Goal: Information Seeking & Learning: Learn about a topic

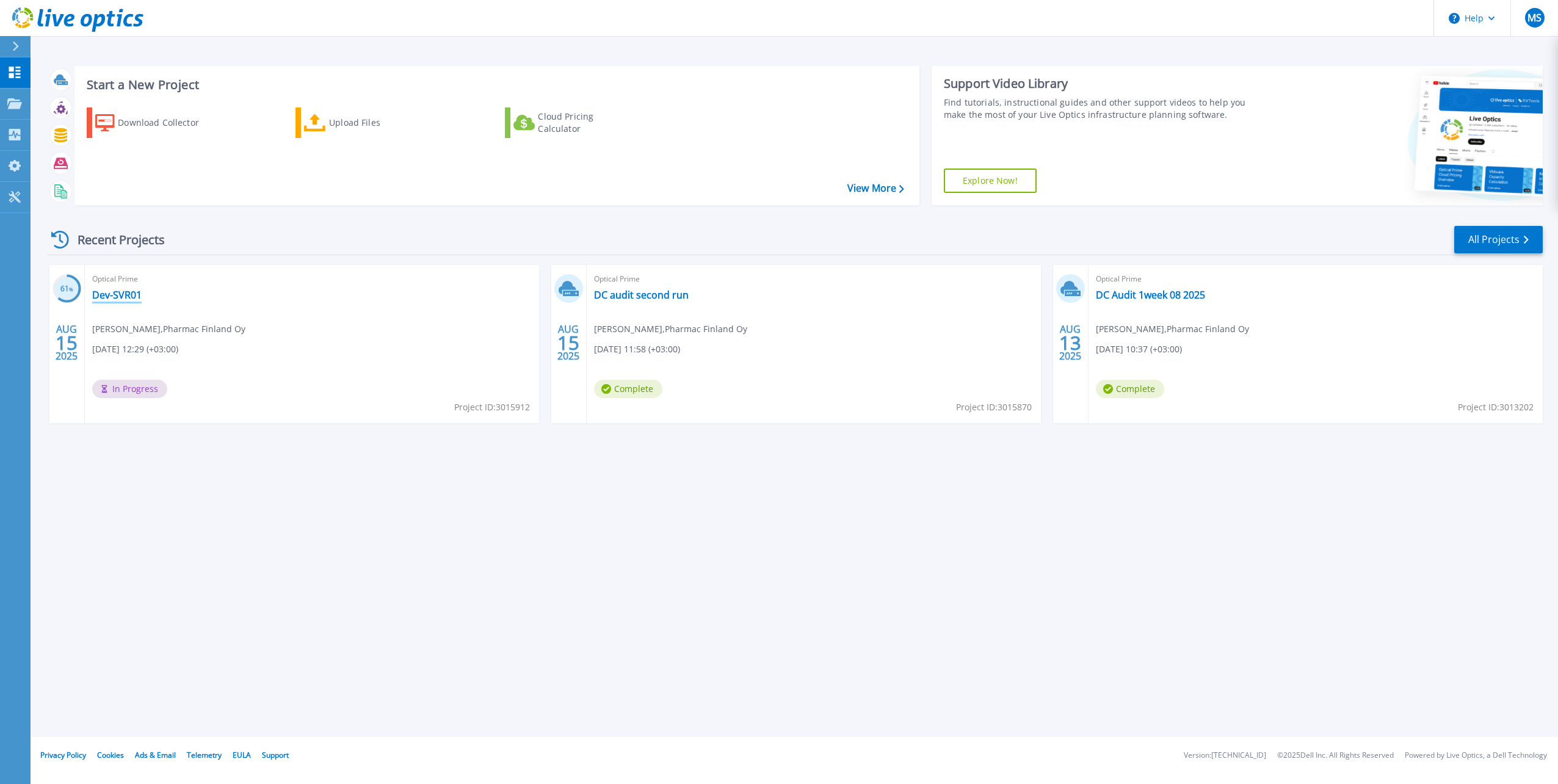
click at [122, 296] on link "Dev-SVR01" at bounding box center [117, 295] width 49 height 13
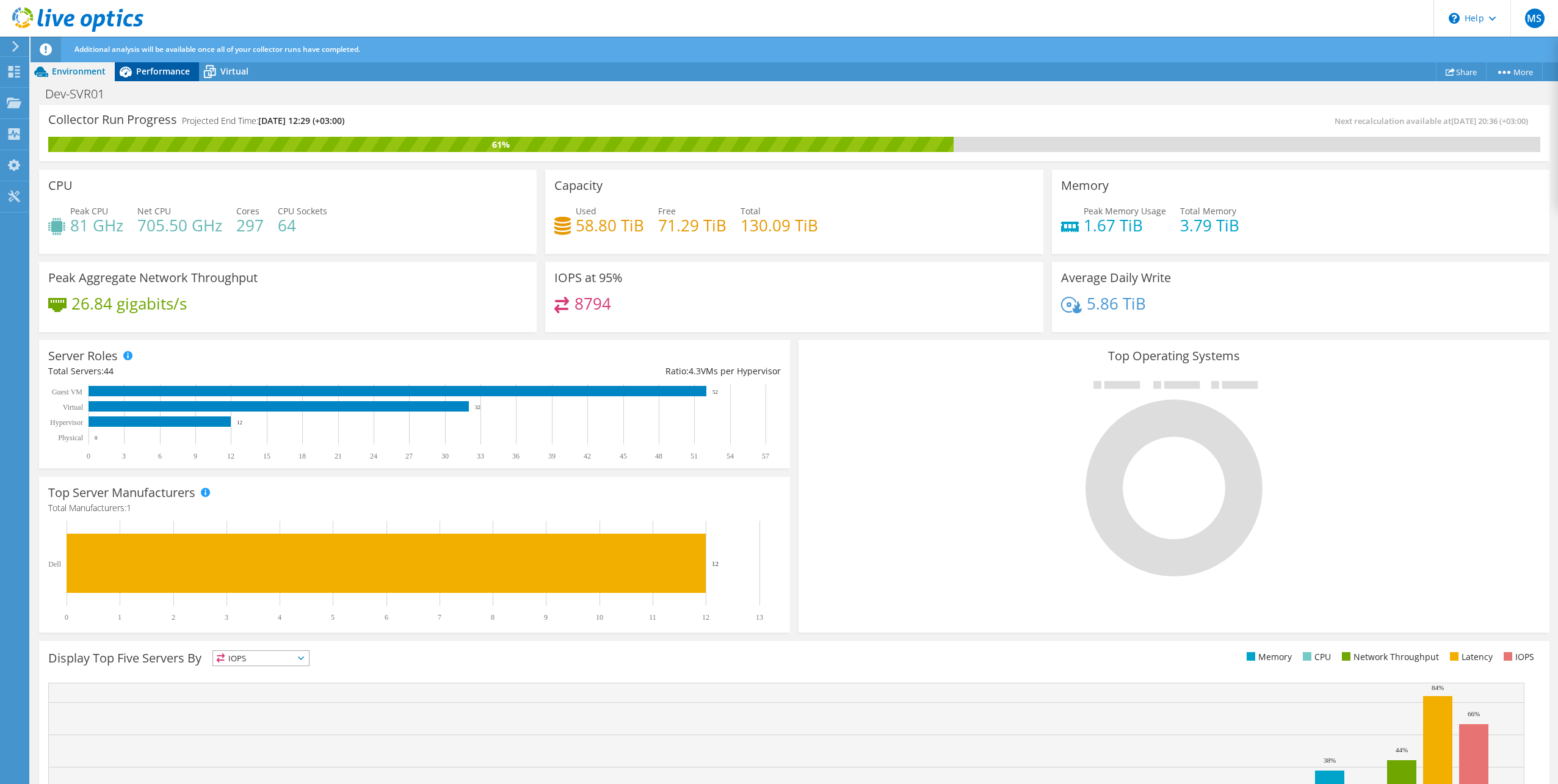
click at [160, 74] on span "Performance" at bounding box center [163, 71] width 54 height 12
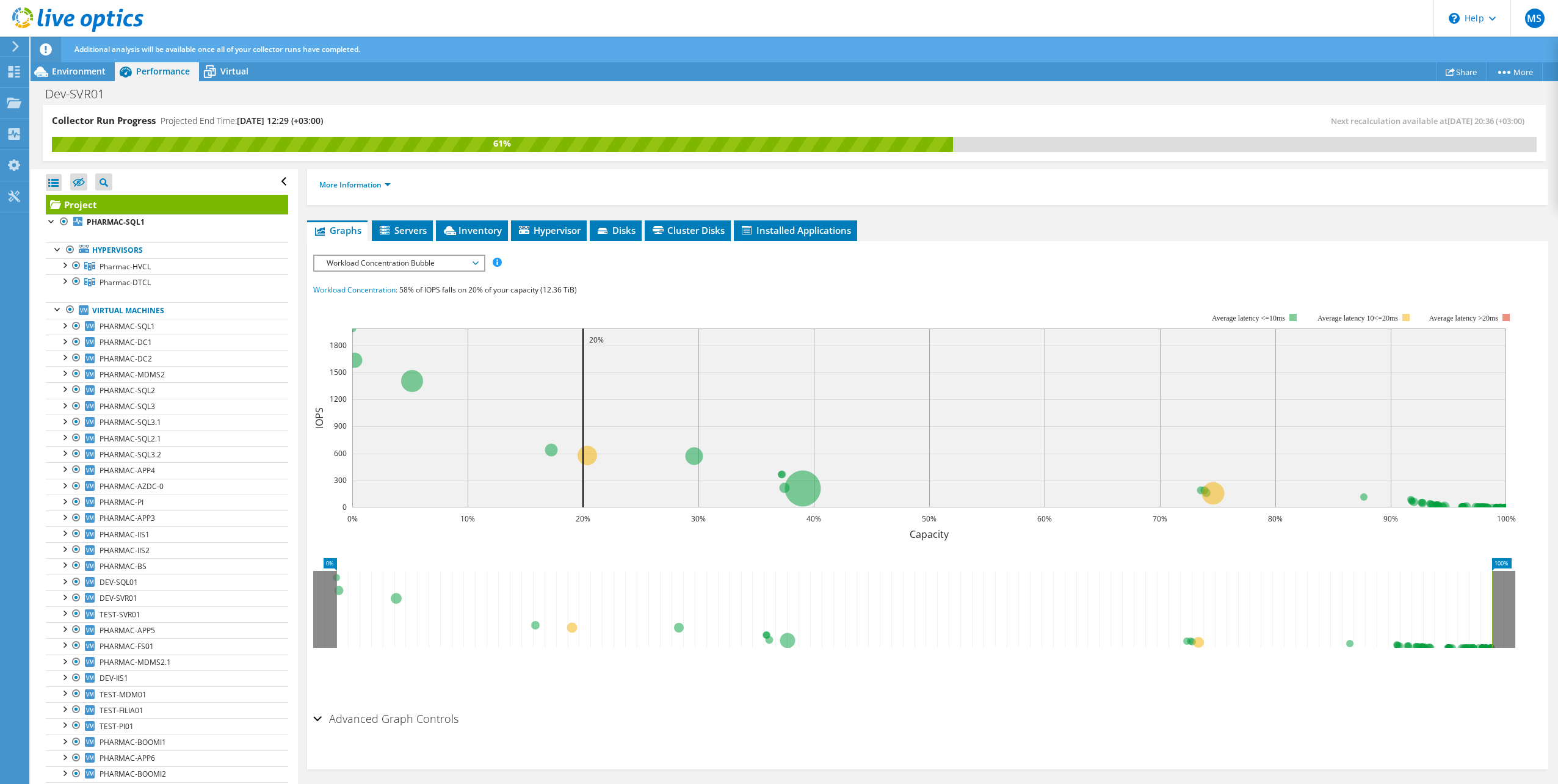
scroll to position [171, 0]
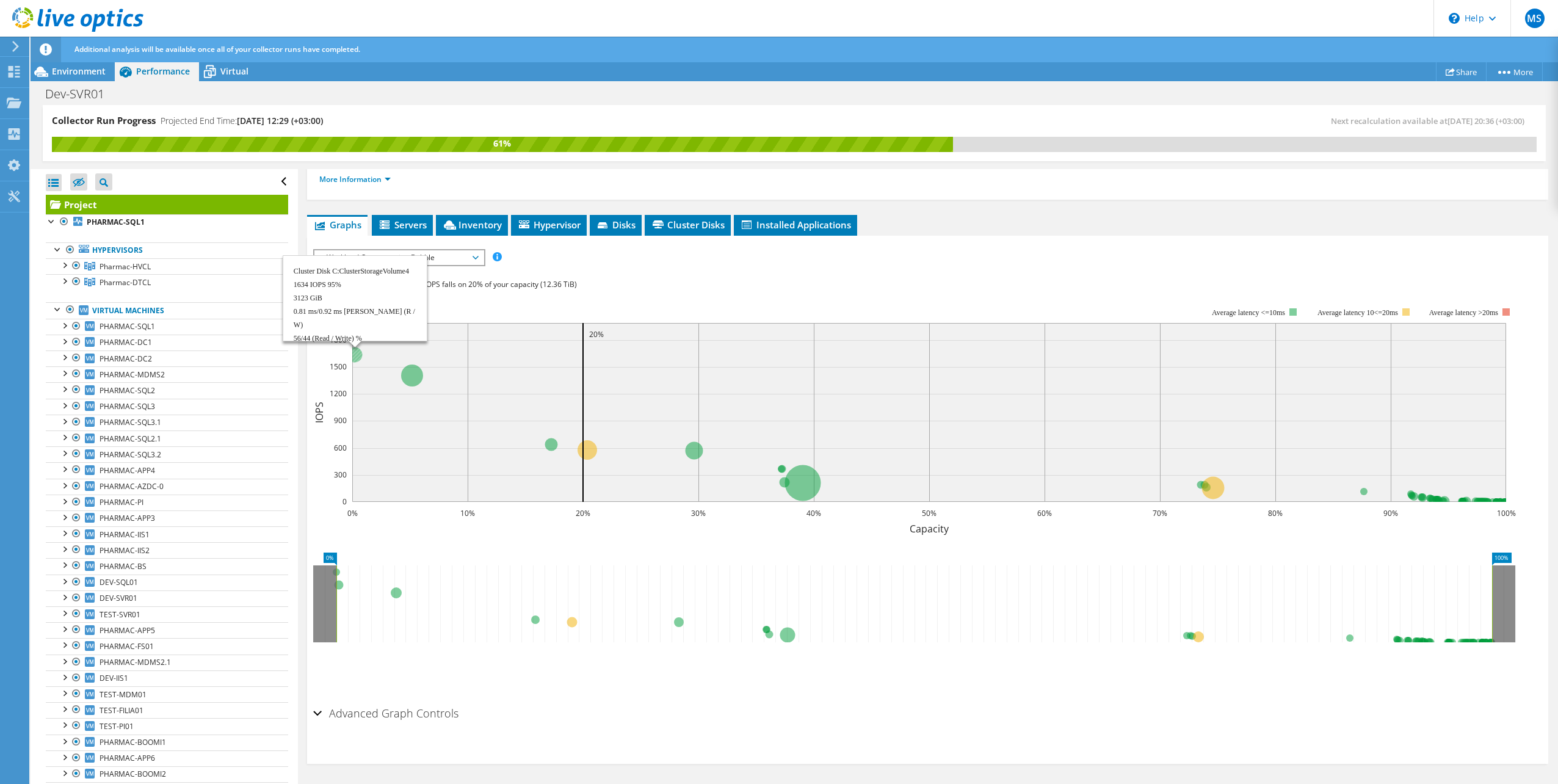
click at [359, 355] on circle at bounding box center [354, 354] width 15 height 15
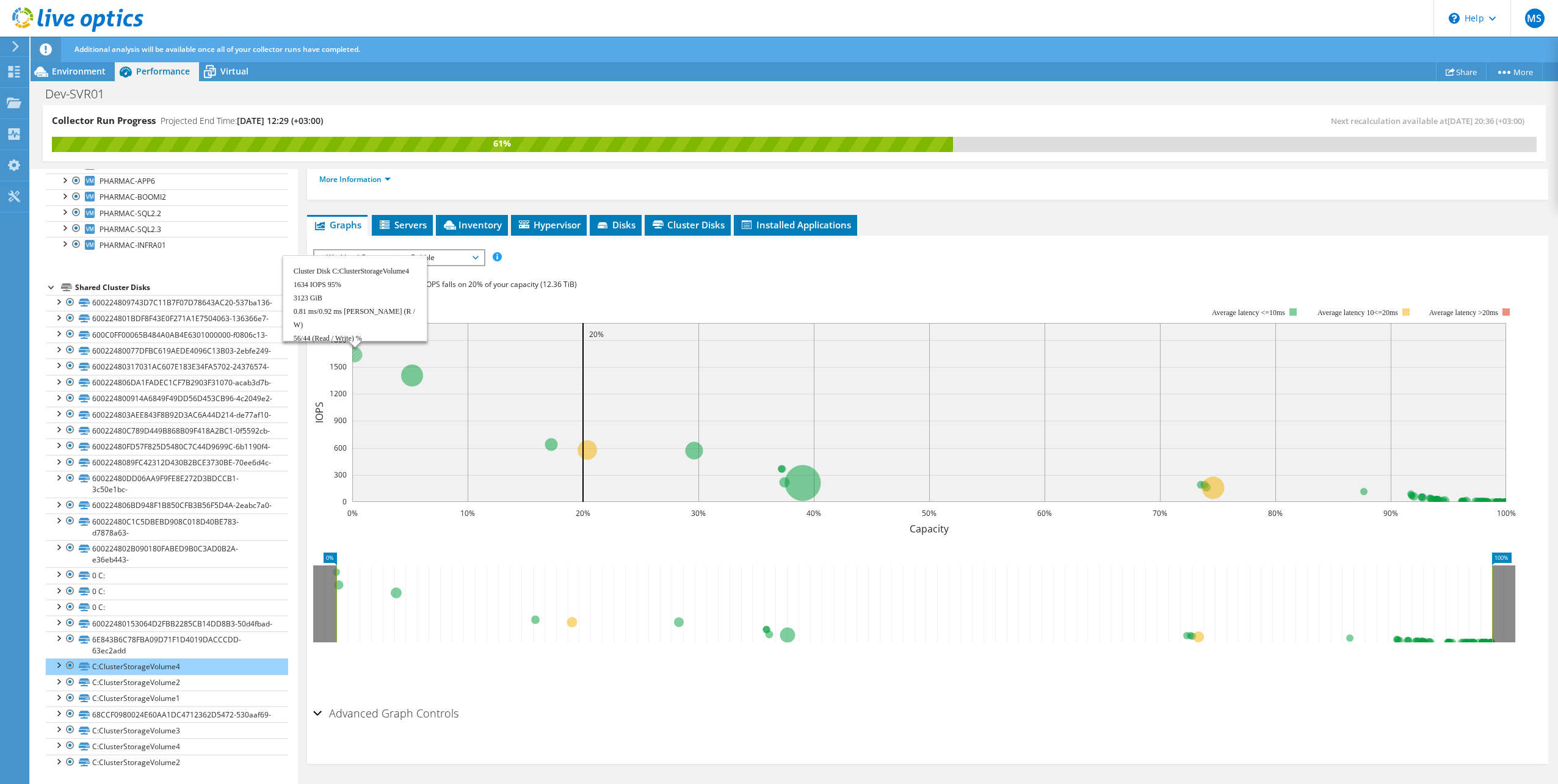
scroll to position [719, 0]
click at [56, 658] on div at bounding box center [58, 664] width 13 height 13
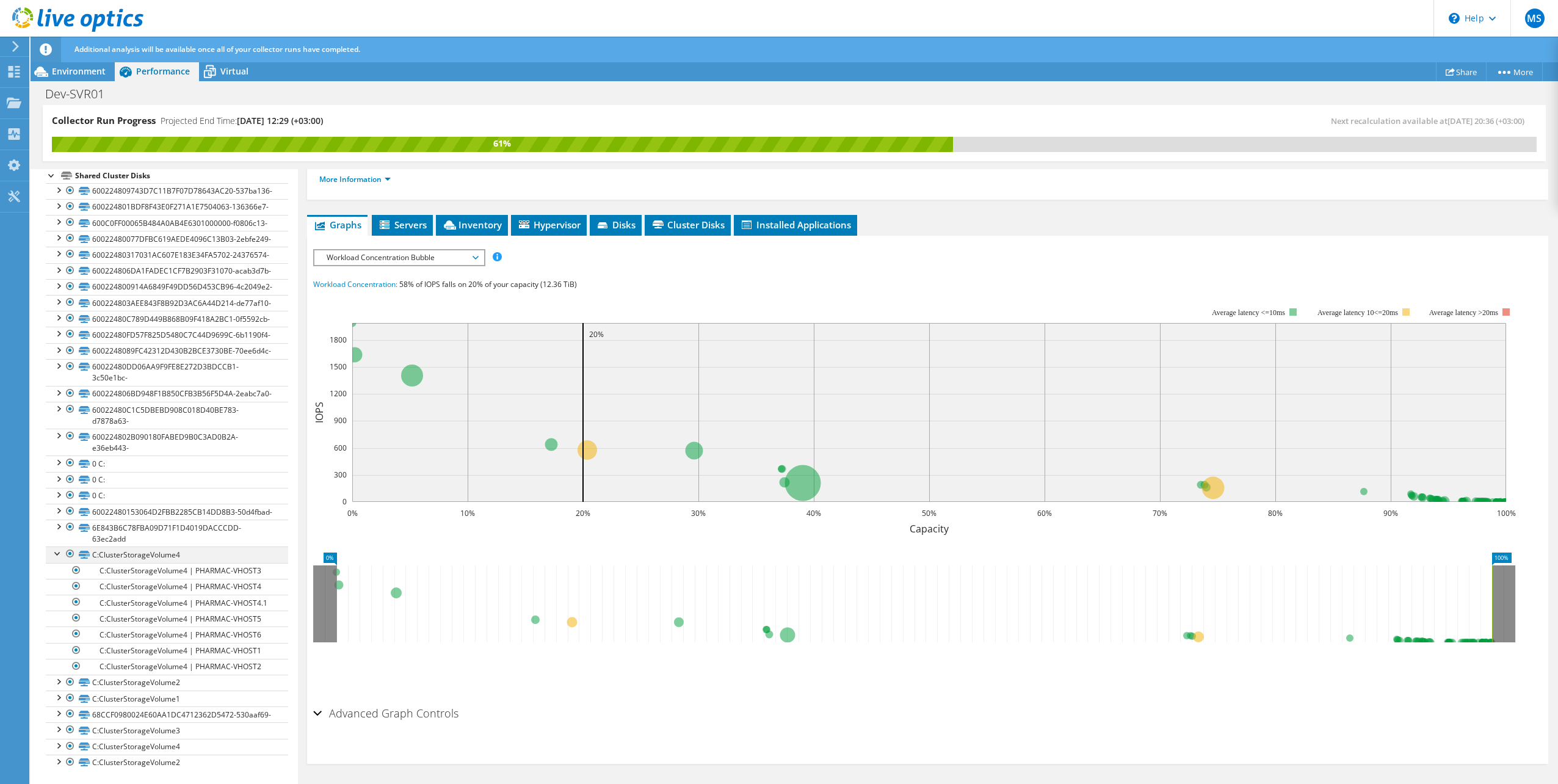
scroll to position [842, 0]
click at [422, 227] on span "Servers" at bounding box center [402, 225] width 48 height 13
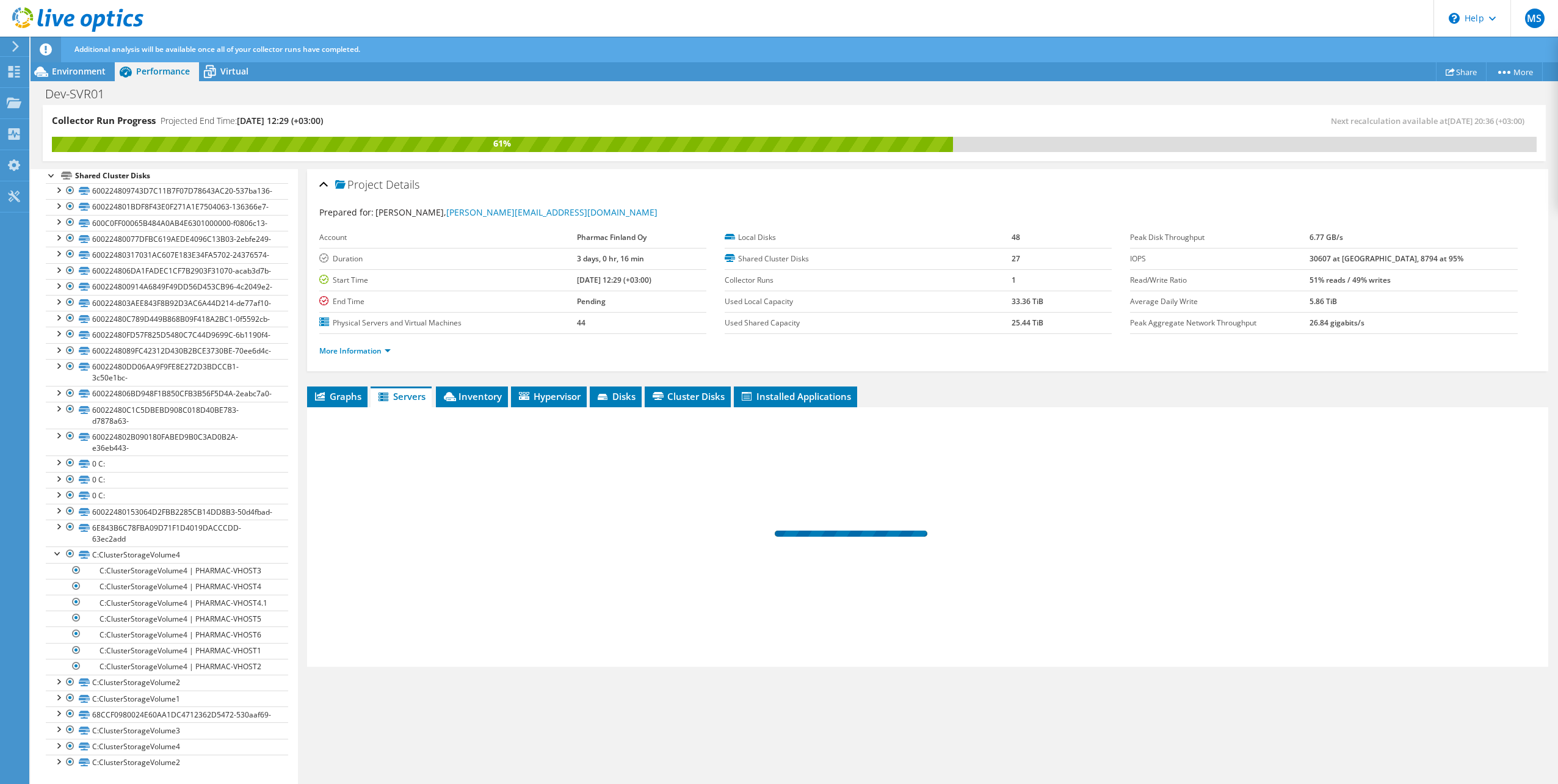
scroll to position [0, 0]
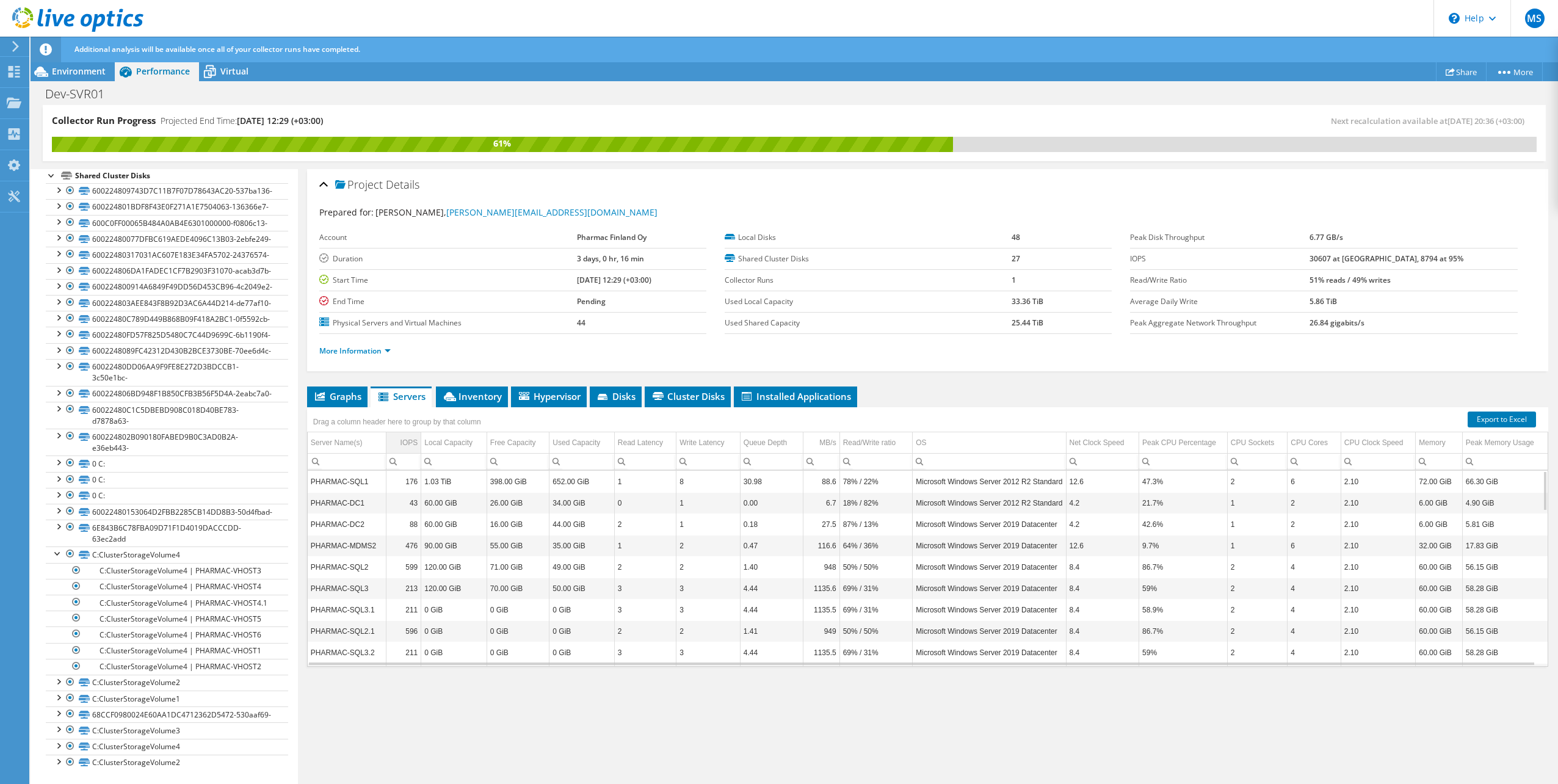
click at [404, 444] on div "IOPS" at bounding box center [410, 443] width 18 height 14
click at [409, 440] on div "IOPS" at bounding box center [410, 443] width 18 height 14
click at [49, 18] on use at bounding box center [78, 19] width 131 height 24
